Goal: Task Accomplishment & Management: Complete application form

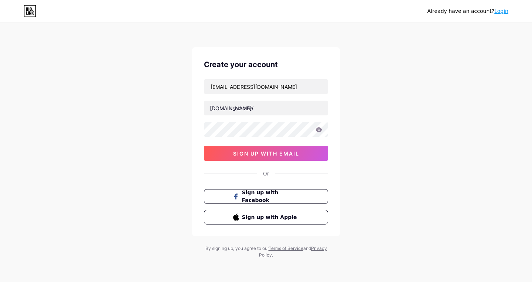
click at [0, 94] on div "Already have an account? Login Create your account loga.zera88@gmail.com bio.li…" at bounding box center [266, 141] width 532 height 282
click at [268, 118] on div "loga.zera88@gmail.com bio.link/ 0cAFcWeA5T8ORxptozlpdjoryFKTNk48bm1GinXfY4M5NXB…" at bounding box center [266, 120] width 124 height 82
click at [267, 113] on input "text" at bounding box center [265, 108] width 123 height 15
paste input "almahmoodi"
type input "almahmoodi"
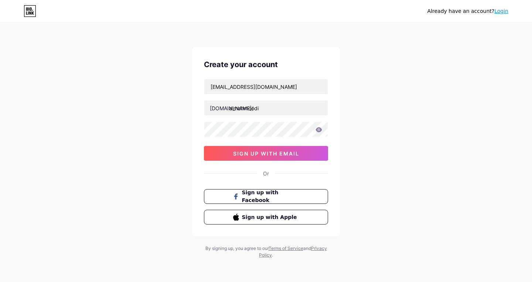
drag, startPoint x: 0, startPoint y: 104, endPoint x: 113, endPoint y: 126, distance: 114.7
click at [1, 107] on div "Already have an account? Login Create your account loga.zera88@gmail.com bio.li…" at bounding box center [266, 141] width 532 height 282
click at [228, 139] on div "loga.zera88@gmail.com bio.link/ almahmoodi 0cAFcWeA5T8ORxptozlpdjoryFKTNk48bm1G…" at bounding box center [266, 120] width 124 height 82
click at [221, 150] on button "sign up with email" at bounding box center [266, 153] width 124 height 15
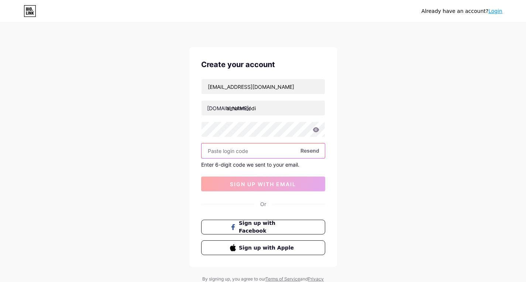
paste input "212556"
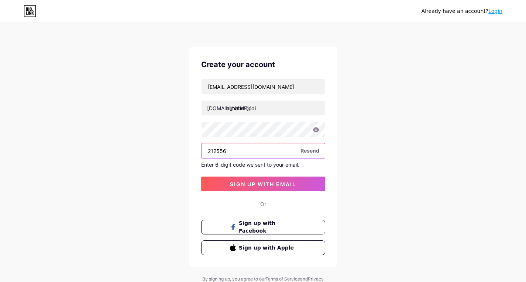
type input "212556"
click at [242, 202] on div "Or" at bounding box center [263, 204] width 124 height 8
click at [242, 195] on div "Create your account loga.zera88@gmail.com bio.link/ almahmoodi 212556 Resend En…" at bounding box center [263, 157] width 148 height 220
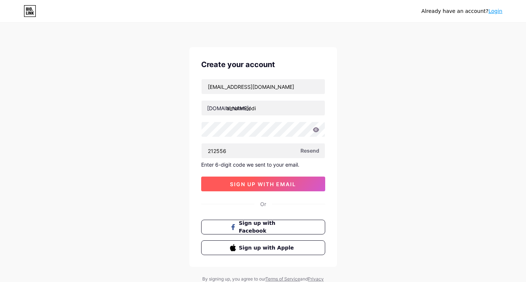
click at [242, 188] on button "sign up with email" at bounding box center [263, 184] width 124 height 15
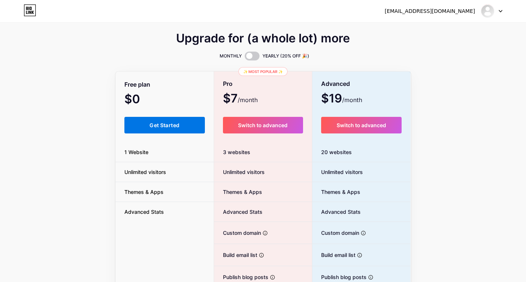
click at [181, 120] on button "Get Started" at bounding box center [164, 125] width 81 height 17
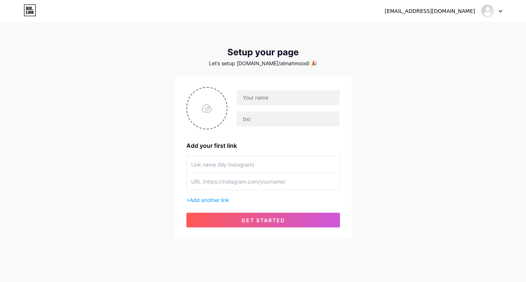
click at [220, 166] on input "text" at bounding box center [263, 165] width 144 height 17
click at [0, 88] on div "loga.zera88@gmail.com Dashboard Logout Setup your page Let’s setup bio.link/alm…" at bounding box center [263, 131] width 526 height 263
click at [238, 160] on input "text" at bounding box center [263, 165] width 144 height 17
paste input "موقع [PERSON_NAME]"
type input "موقع [PERSON_NAME]"
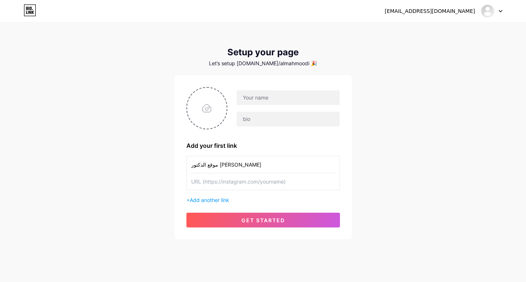
click at [231, 188] on input "text" at bounding box center [263, 181] width 144 height 17
click at [0, 71] on div "loga.zera88@gmail.com Dashboard Logout Setup your page Let’s setup bio.link/alm…" at bounding box center [263, 131] width 526 height 263
click at [208, 173] on div "موقع [PERSON_NAME]" at bounding box center [263, 165] width 144 height 17
click at [232, 185] on input "text" at bounding box center [263, 181] width 144 height 17
paste input "[URL][DOMAIN_NAME][PERSON_NAME]"
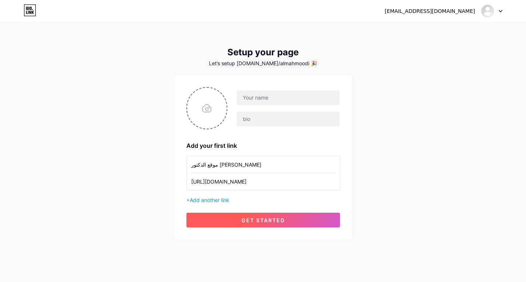
type input "[URL][DOMAIN_NAME][PERSON_NAME]"
click at [232, 221] on button "get started" at bounding box center [263, 220] width 154 height 15
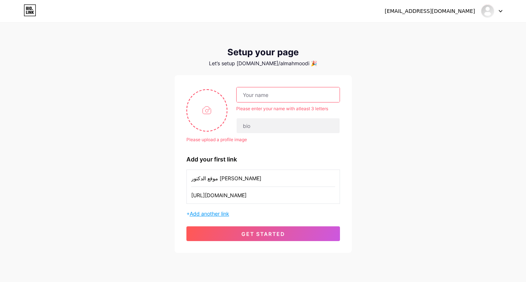
click at [223, 214] on span "Add another link" at bounding box center [209, 214] width 39 height 6
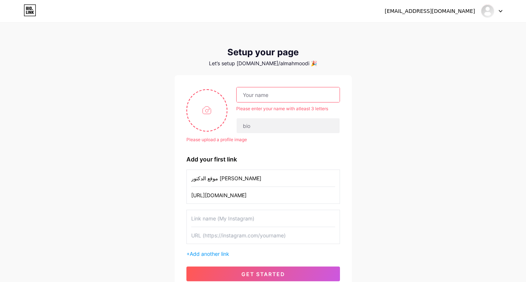
click at [264, 75] on div "Setup your page Let’s setup bio.link/almahmoodi 🎉 Please upload a profile image…" at bounding box center [263, 170] width 177 height 246
click at [261, 99] on input "text" at bounding box center [288, 94] width 103 height 15
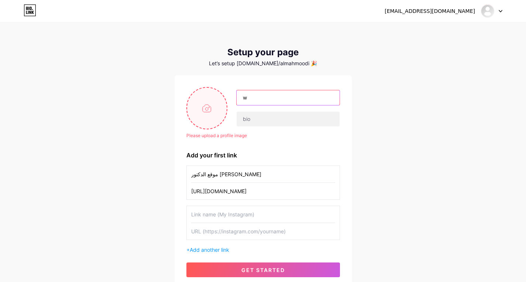
type input "w"
click at [204, 88] on input "file" at bounding box center [207, 108] width 40 height 41
type input "C:\fakepath\84d8d6bd-73d1-46be-9a19-2bac0533259e-removebg-preview.png.jpg"
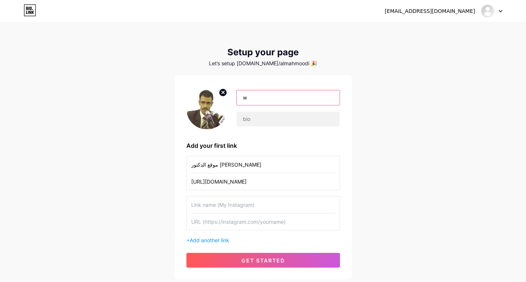
click at [265, 103] on input "w" at bounding box center [288, 97] width 103 height 15
paste input "almahmoodi"
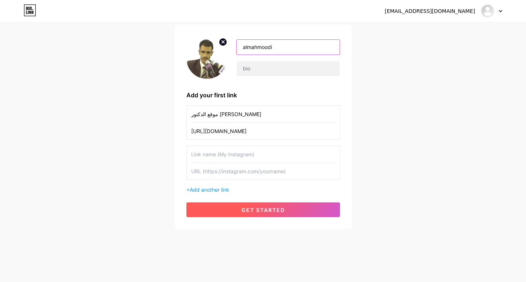
type input "almahmoodi"
click at [240, 203] on button "get started" at bounding box center [263, 210] width 154 height 15
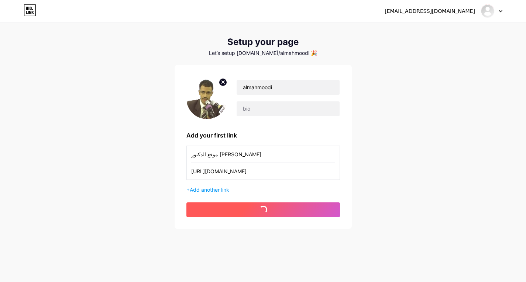
scroll to position [10, 0]
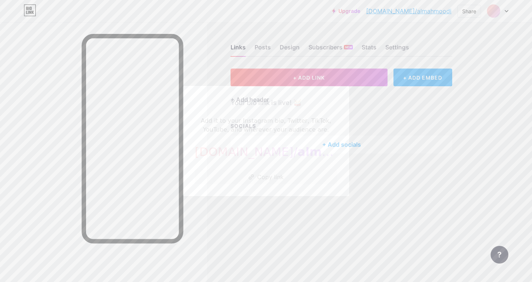
click at [467, 13] on div at bounding box center [266, 141] width 532 height 282
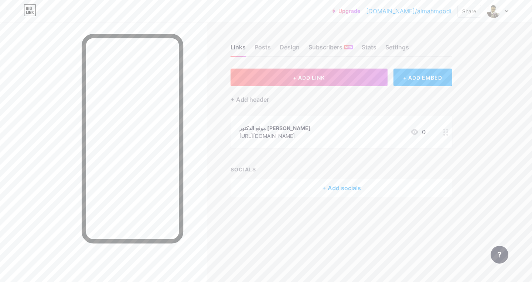
click at [501, 8] on div at bounding box center [497, 10] width 21 height 13
click at [456, 49] on div "[DOMAIN_NAME]/almahmoodi" at bounding box center [465, 51] width 57 height 6
